Goal: Task Accomplishment & Management: Use online tool/utility

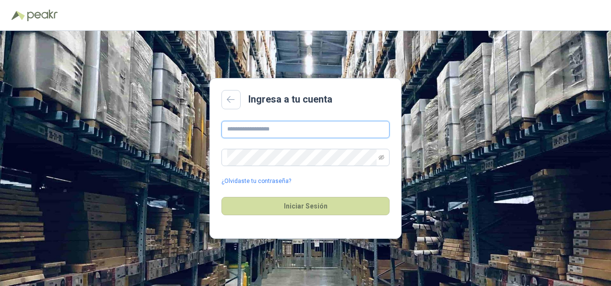
click at [282, 132] on input "text" at bounding box center [306, 129] width 168 height 17
click at [455, 18] on div at bounding box center [306, 15] width 588 height 15
click at [288, 126] on input "text" at bounding box center [306, 129] width 168 height 17
type input "**********"
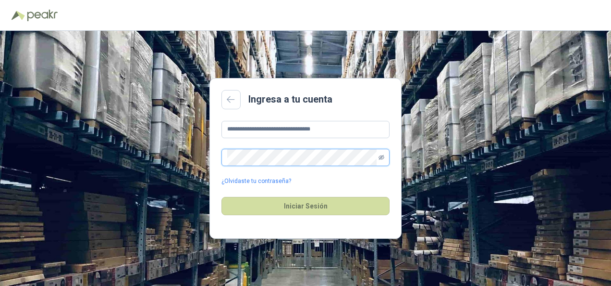
click at [379, 155] on icon "eye-invisible" at bounding box center [382, 157] width 6 height 6
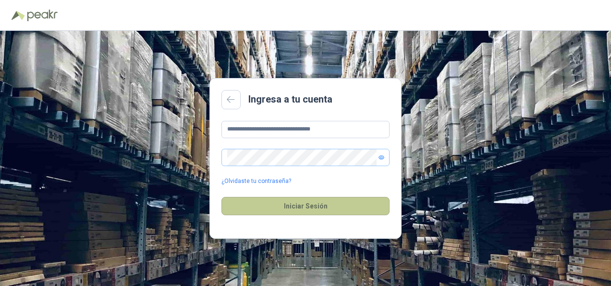
click at [305, 205] on button "Iniciar Sesión" at bounding box center [306, 206] width 168 height 18
click at [286, 203] on button "Iniciar Sesión" at bounding box center [306, 206] width 168 height 18
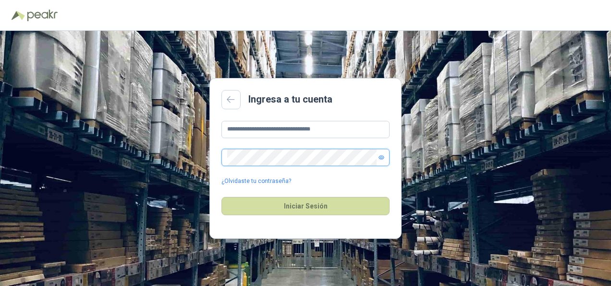
click at [167, 177] on div "**********" at bounding box center [305, 158] width 611 height 255
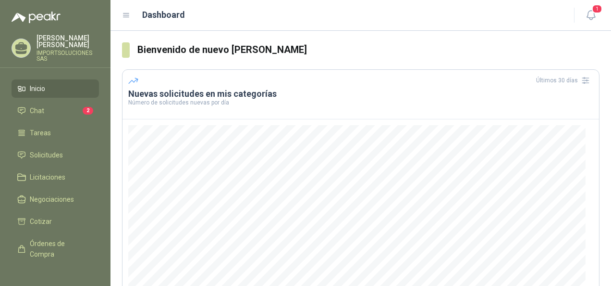
scroll to position [35, 0]
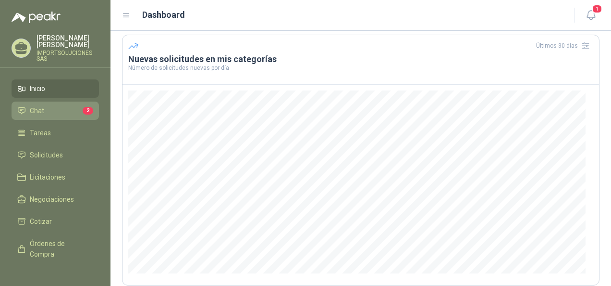
click at [41, 105] on span "Chat" at bounding box center [37, 110] width 14 height 11
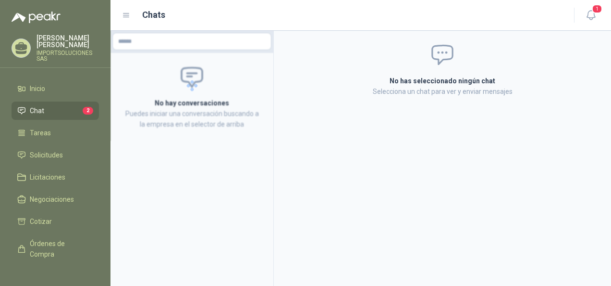
click at [52, 105] on li "Chat 2" at bounding box center [55, 110] width 76 height 11
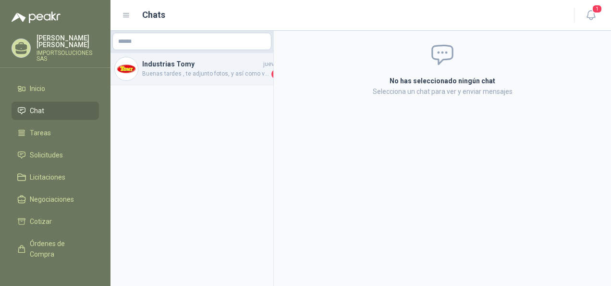
click at [196, 72] on span "Buenas tardes , te adjunto fotos, y así como ves las imágenes es la única infor…" at bounding box center [205, 74] width 127 height 10
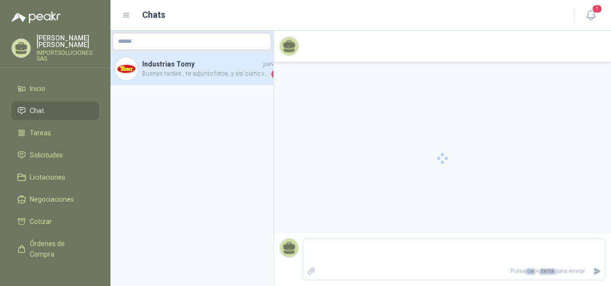
click at [342, 129] on div "Pulsa Ctrl + ENTER para enviar" at bounding box center [442, 158] width 337 height 255
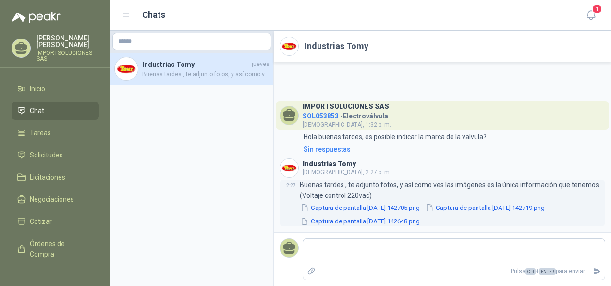
click at [358, 207] on button "Captura de pantalla [DATE] 142705.png" at bounding box center [360, 207] width 121 height 10
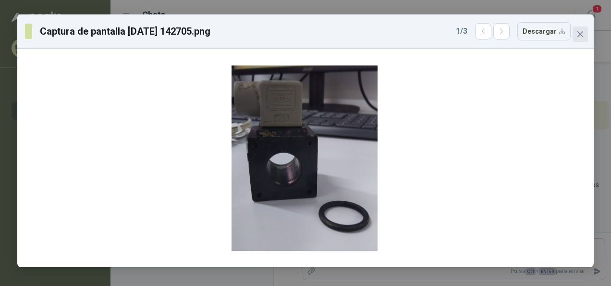
click at [575, 35] on span "Close" at bounding box center [580, 34] width 15 height 8
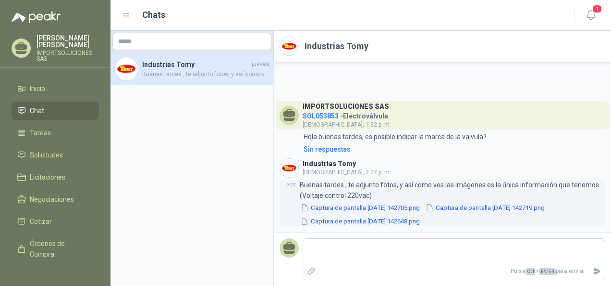
click at [485, 205] on button "Captura de pantalla [DATE] 142719.png" at bounding box center [485, 207] width 121 height 10
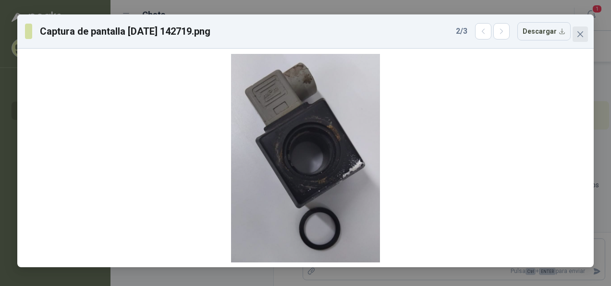
click at [587, 30] on button "Close" at bounding box center [580, 33] width 15 height 15
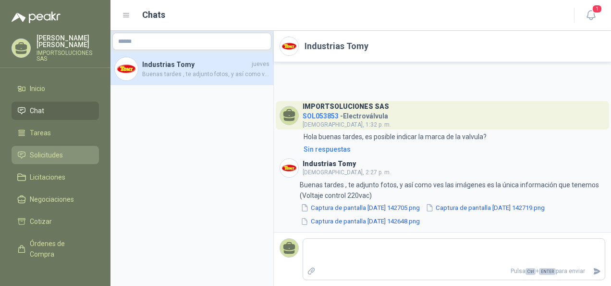
click at [42, 149] on span "Solicitudes" at bounding box center [46, 154] width 33 height 11
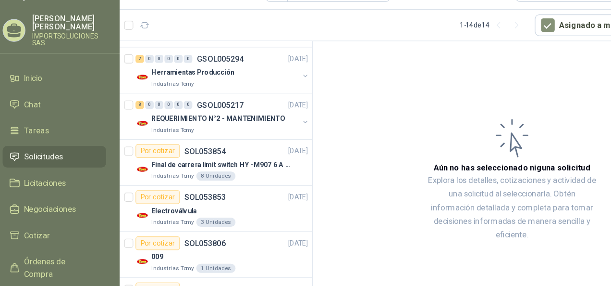
scroll to position [204, 0]
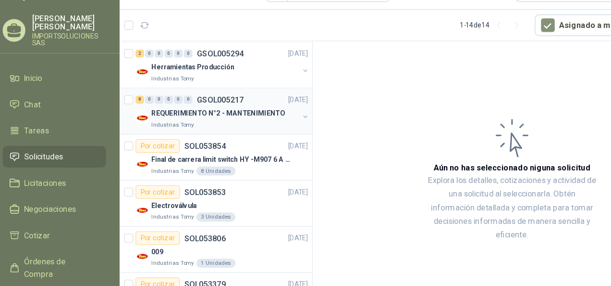
click at [264, 119] on button "button" at bounding box center [268, 121] width 8 height 8
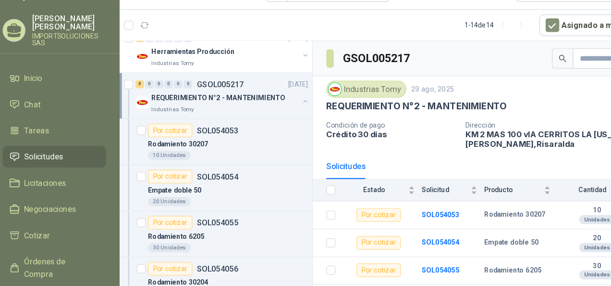
scroll to position [216, 0]
click at [264, 105] on button "button" at bounding box center [268, 109] width 8 height 8
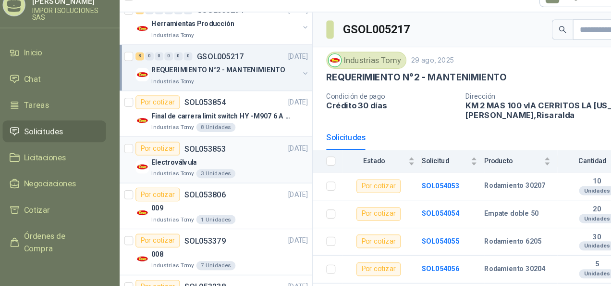
click at [205, 183] on div "Electroválvula" at bounding box center [203, 181] width 132 height 12
click at [192, 187] on div "3 Unidades" at bounding box center [191, 191] width 33 height 8
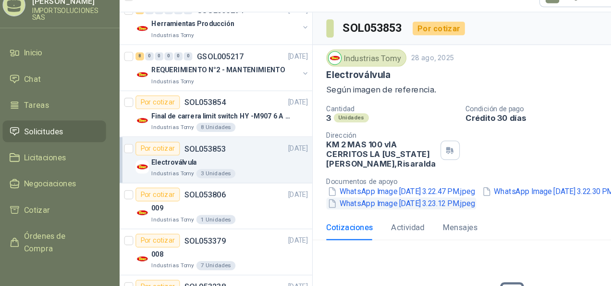
click at [319, 213] on button "WhatsApp Image [DATE] 3.23.12 PM.jpeg" at bounding box center [349, 216] width 127 height 10
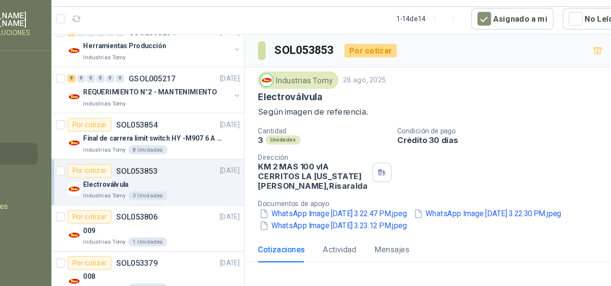
drag, startPoint x: 385, startPoint y: 200, endPoint x: 396, endPoint y: 196, distance: 12.5
click at [396, 196] on div "Documentos de apoyo WhatsApp Image [DATE] 3.22.47 PM.jpeg WhatsApp Image [DATE]…" at bounding box center [447, 207] width 322 height 26
click at [393, 201] on button "WhatsApp Image [DATE] 3.22.47 PM.jpeg" at bounding box center [349, 205] width 127 height 10
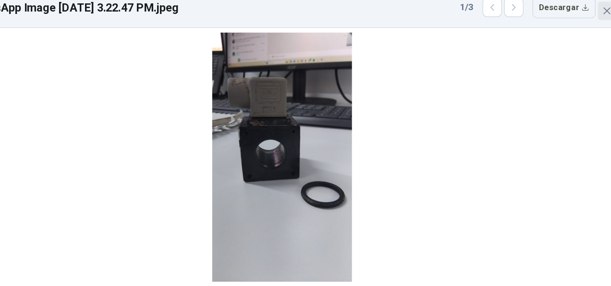
click at [580, 40] on button "Close" at bounding box center [580, 33] width 15 height 15
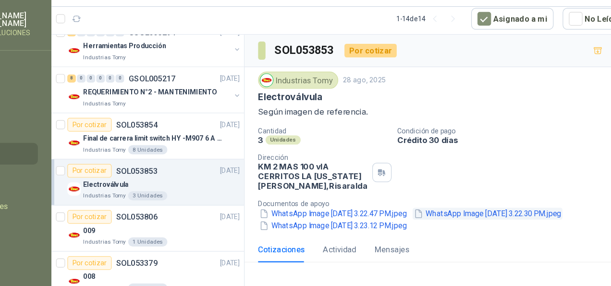
click at [468, 206] on button "WhatsApp Image [DATE] 3.22.30 PM.jpeg" at bounding box center [479, 205] width 127 height 10
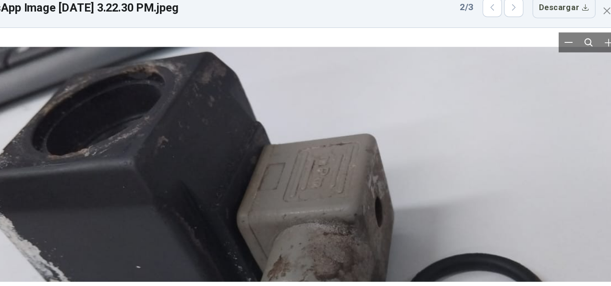
drag, startPoint x: 270, startPoint y: 131, endPoint x: 296, endPoint y: 200, distance: 73.8
click at [296, 200] on div at bounding box center [332, 232] width 600 height 337
